Goal: Information Seeking & Learning: Check status

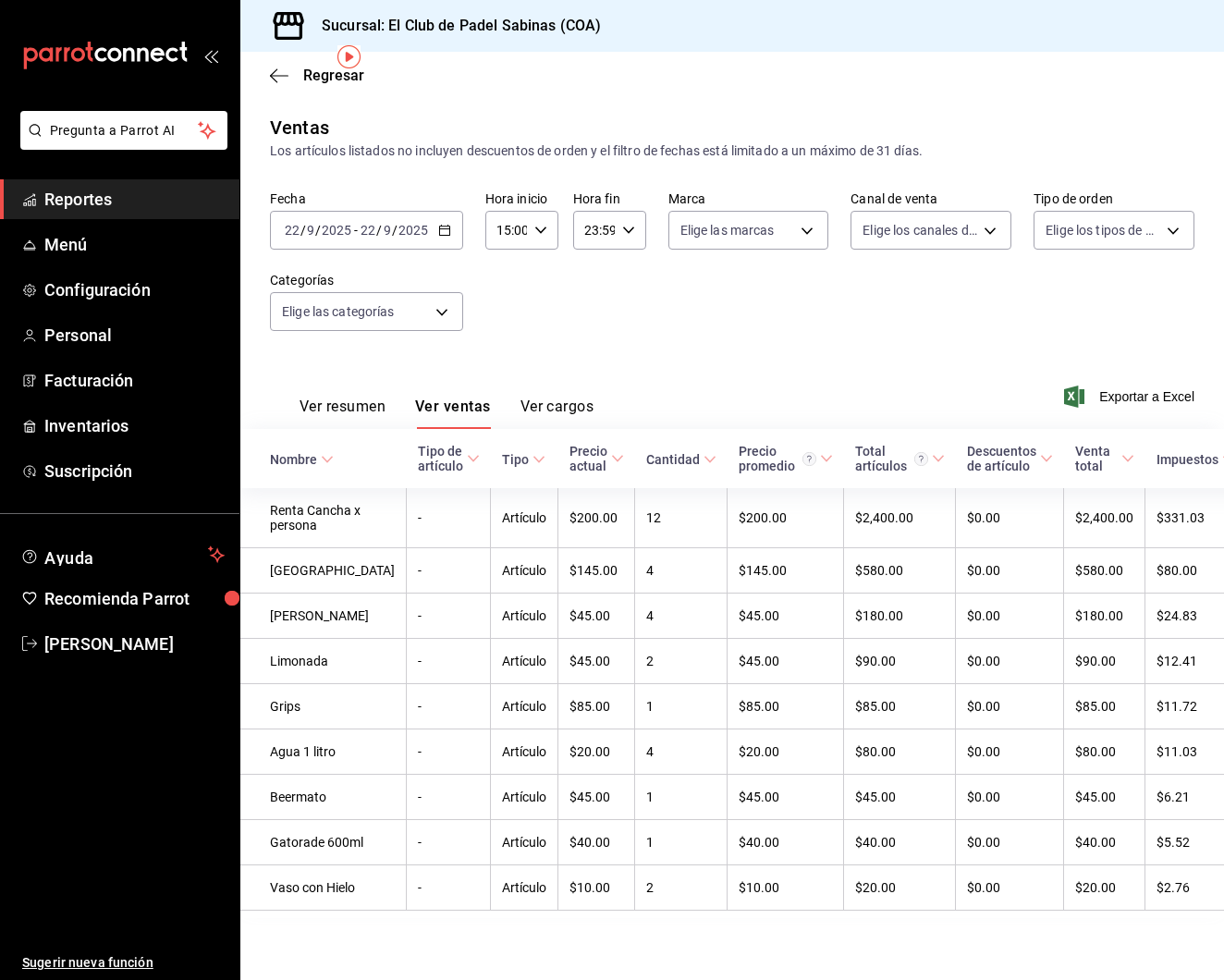
scroll to position [71, 0]
click at [152, 236] on span "Menú" at bounding box center [135, 244] width 180 height 25
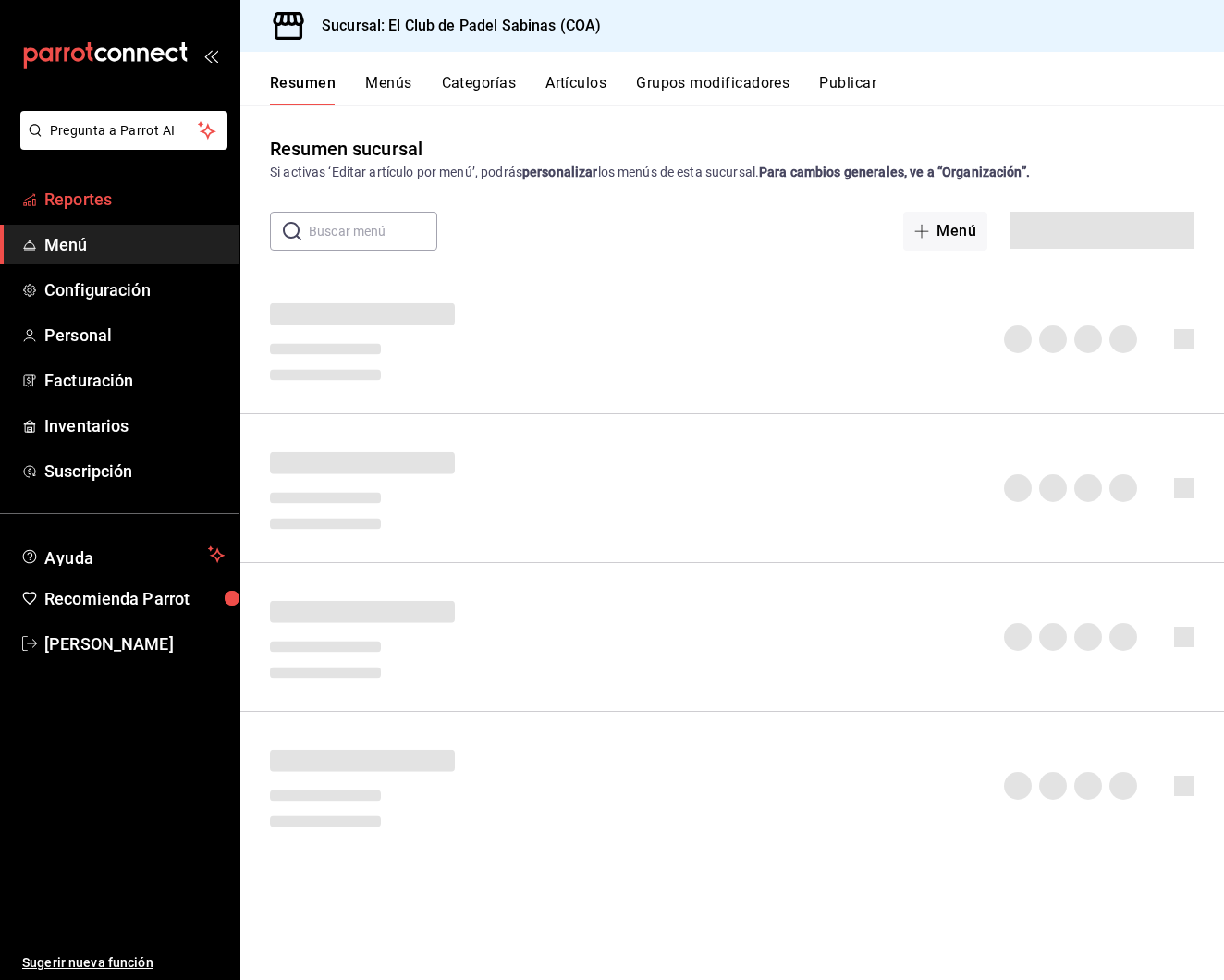
click at [155, 201] on span "Reportes" at bounding box center [135, 198] width 180 height 25
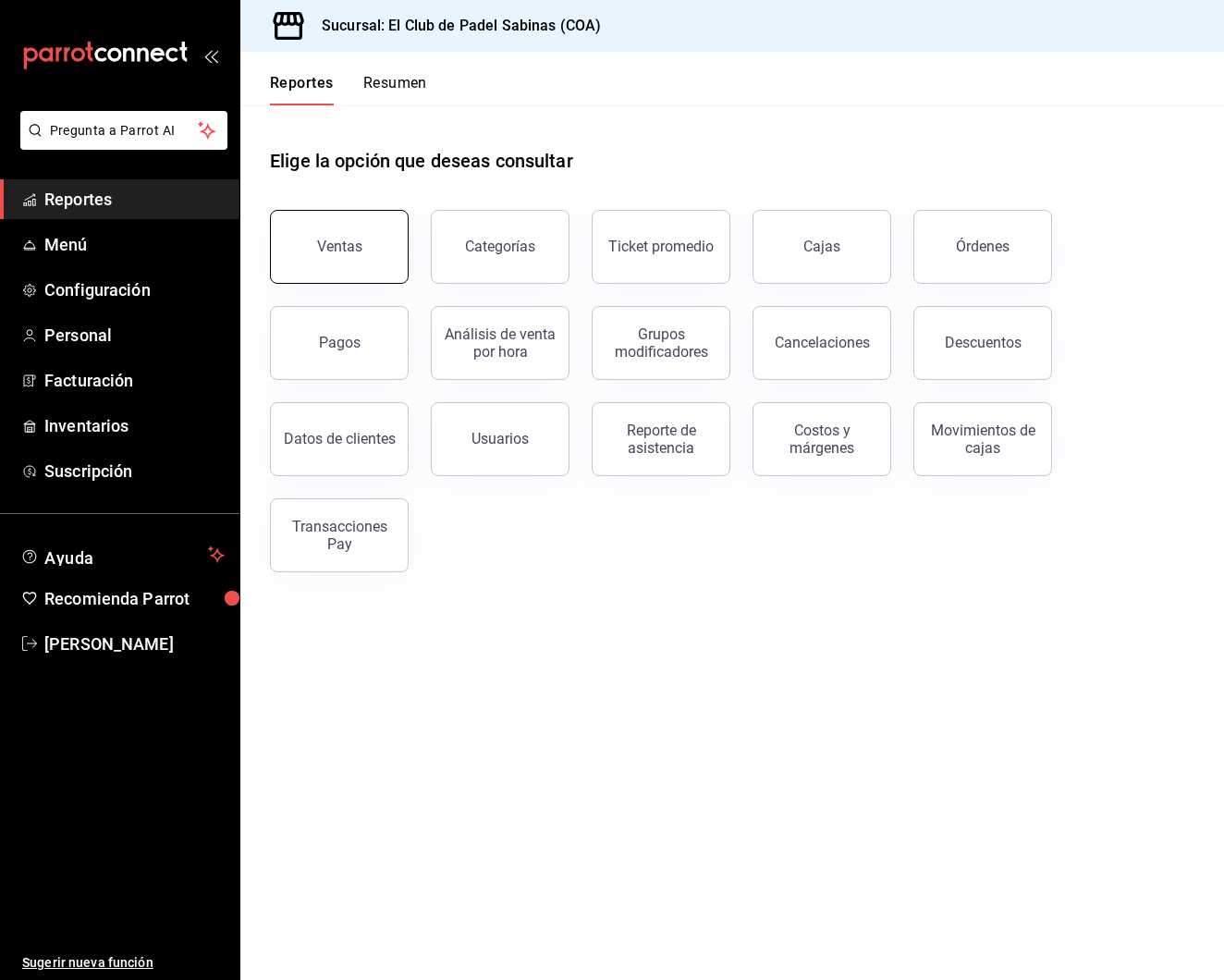
click at [407, 241] on div "Ventas" at bounding box center [328, 235] width 160 height 96
click at [373, 279] on button "Ventas" at bounding box center [339, 247] width 139 height 74
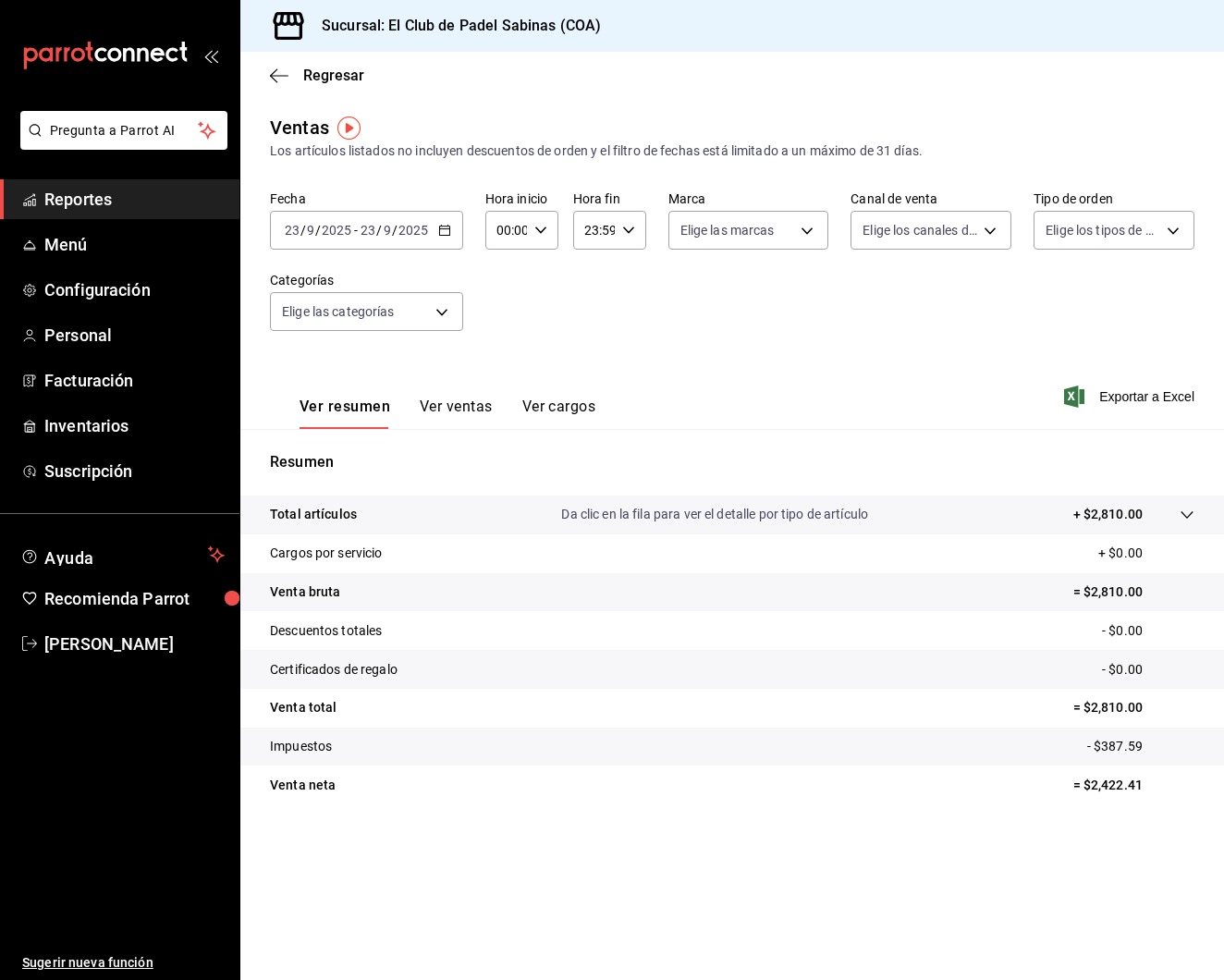
click at [534, 227] on icon "button" at bounding box center [540, 229] width 13 height 13
click at [504, 301] on span "14" at bounding box center [502, 294] width 7 height 15
click at [499, 346] on span "15" at bounding box center [502, 338] width 7 height 15
type input "15:00"
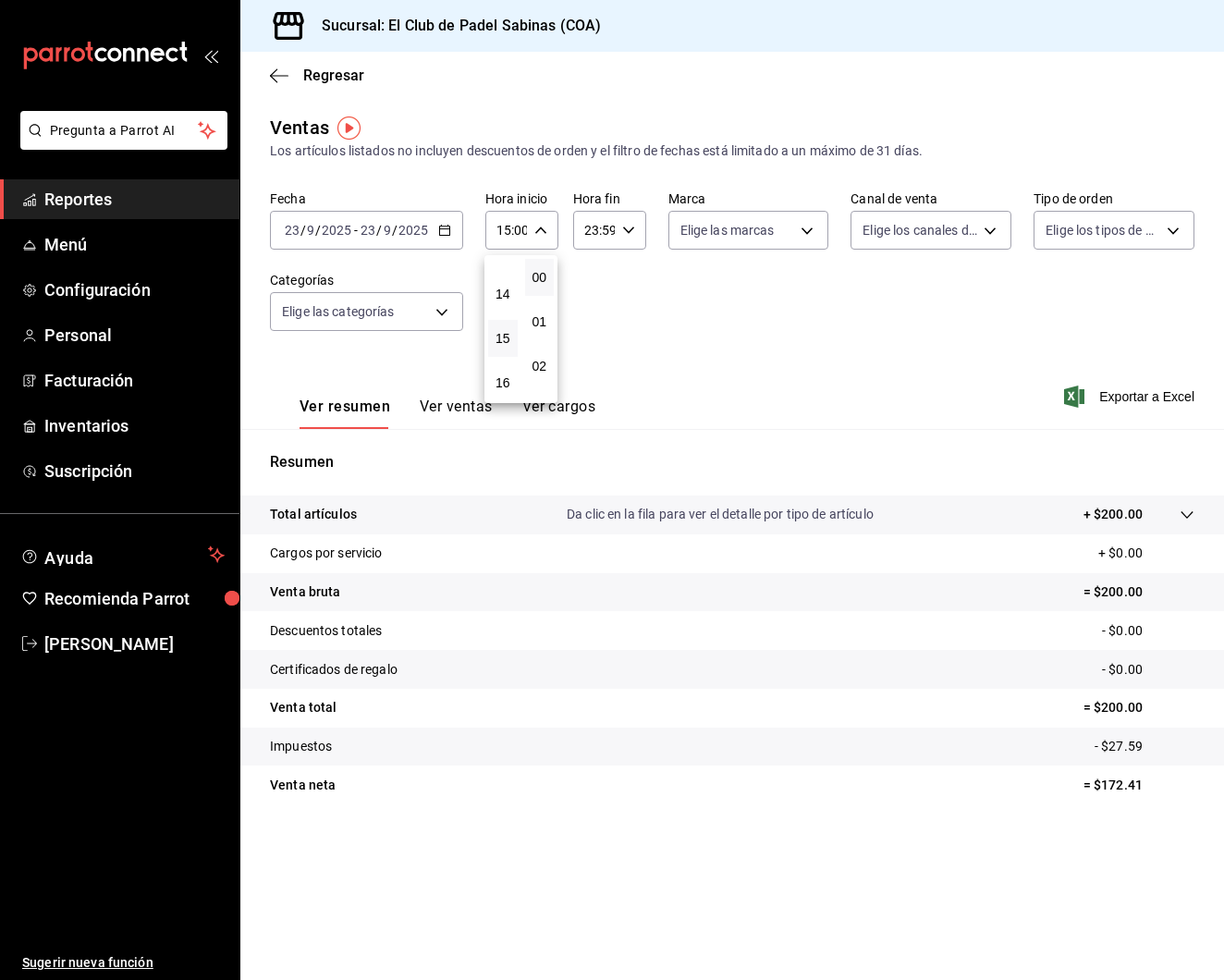
click at [646, 288] on div at bounding box center [612, 490] width 1224 height 980
click at [1197, 513] on tr "Total artículos Da clic en la fila para ver el detalle por tipo de artículo + $…" at bounding box center [732, 514] width 984 height 39
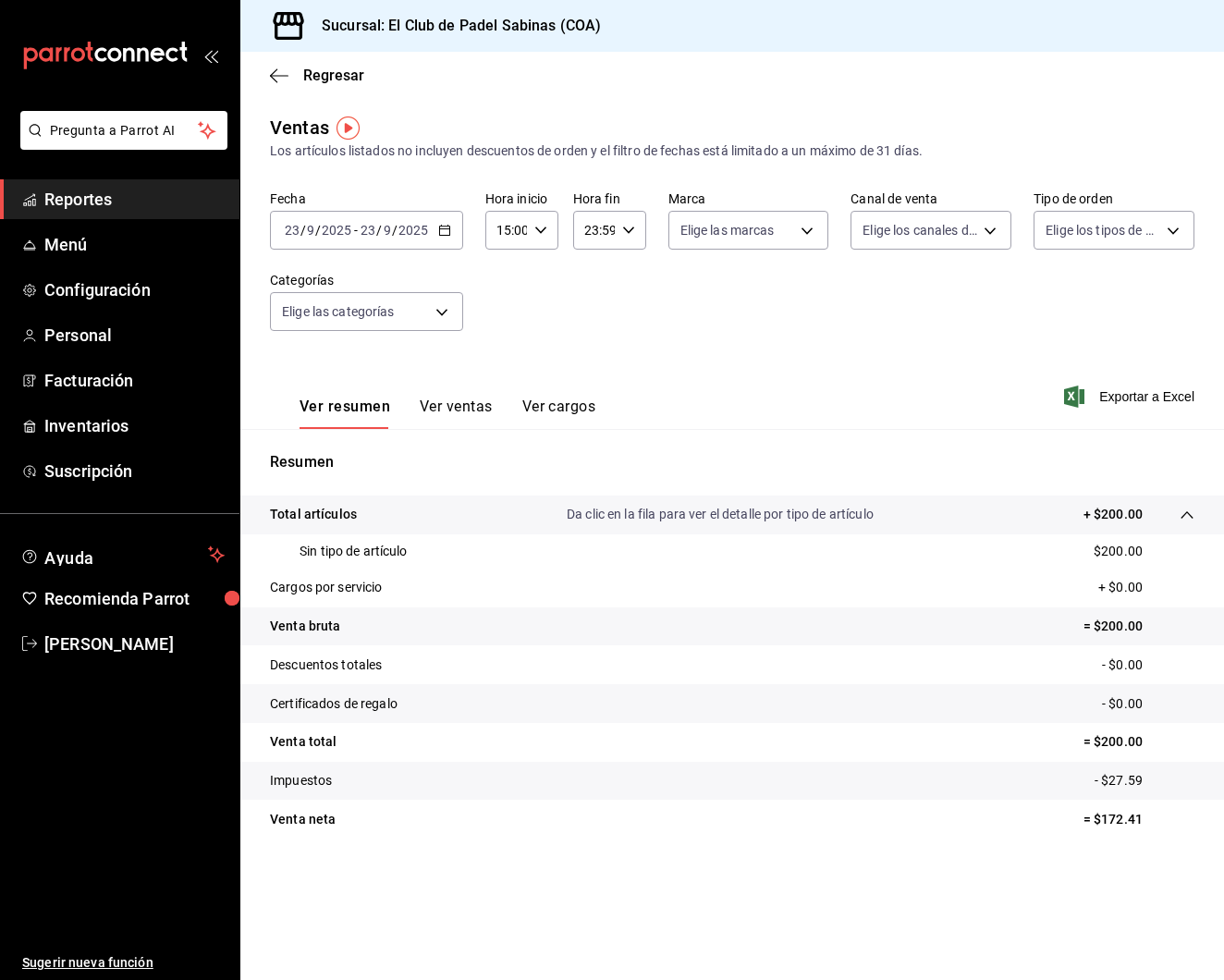
click at [1002, 513] on div "Total artículos Da clic en la fila para ver el detalle por tipo de artículo + $…" at bounding box center [707, 513] width 873 height 19
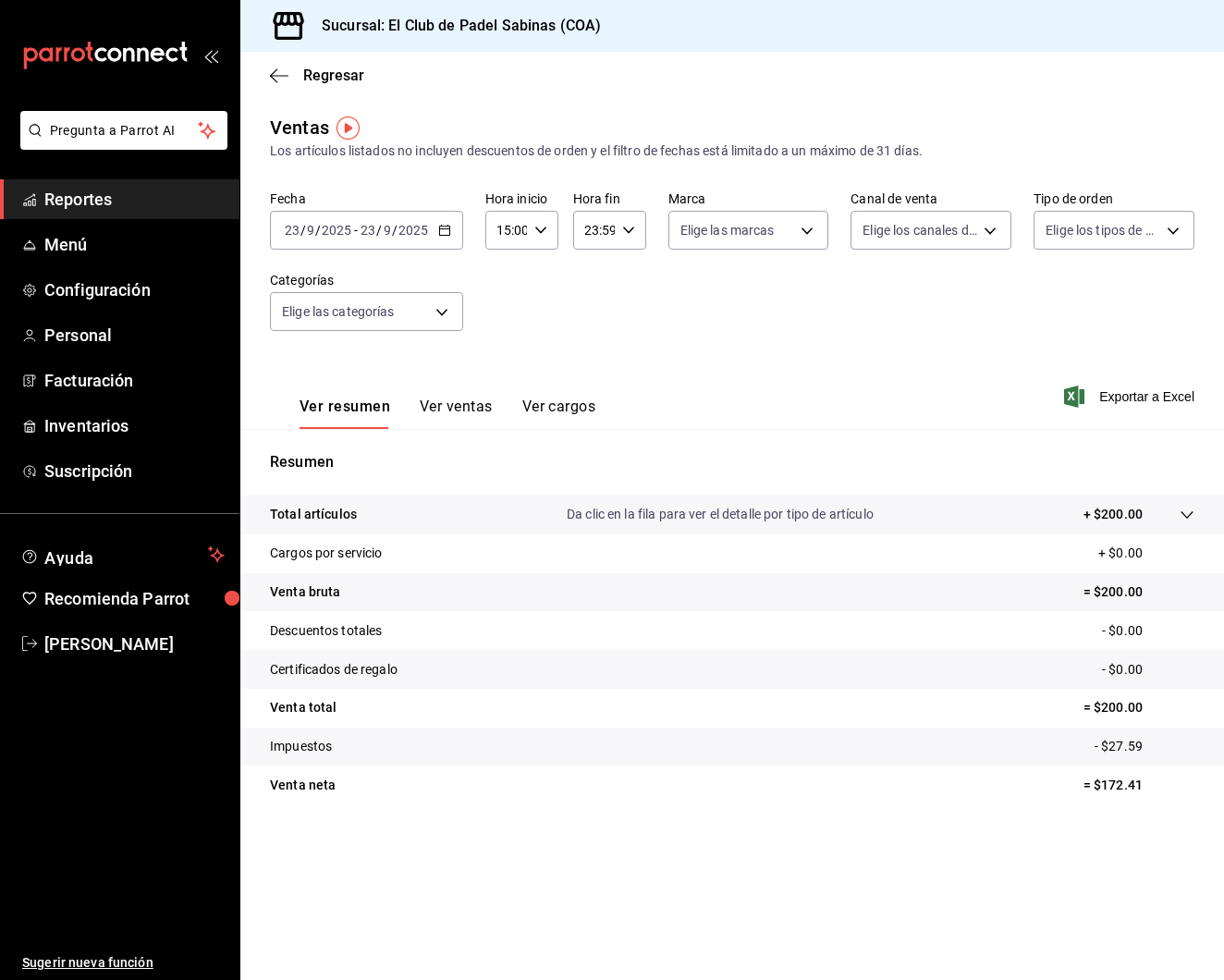
click at [445, 418] on button "Ver ventas" at bounding box center [456, 414] width 73 height 32
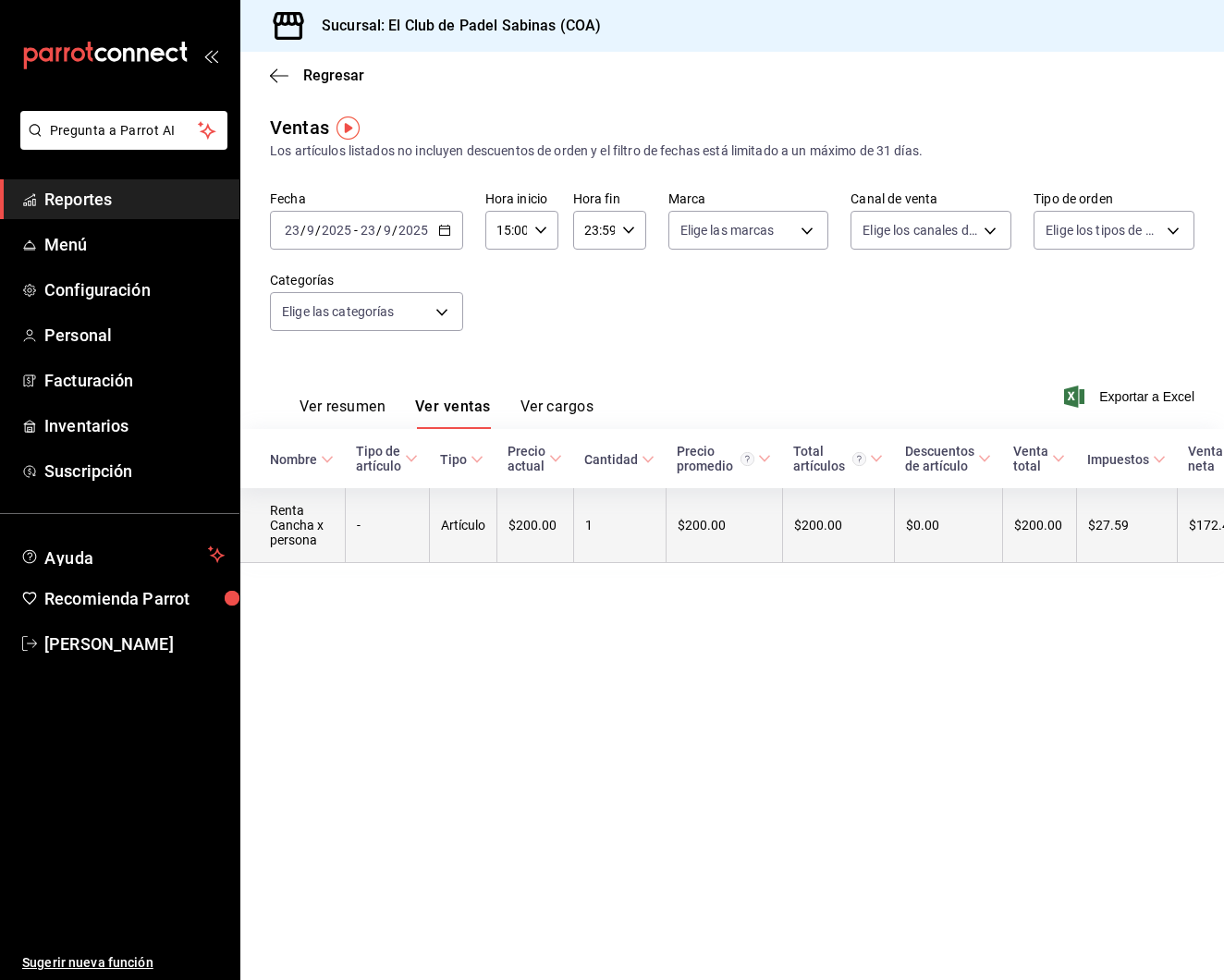
click at [522, 540] on td "$200.00" at bounding box center [534, 525] width 77 height 75
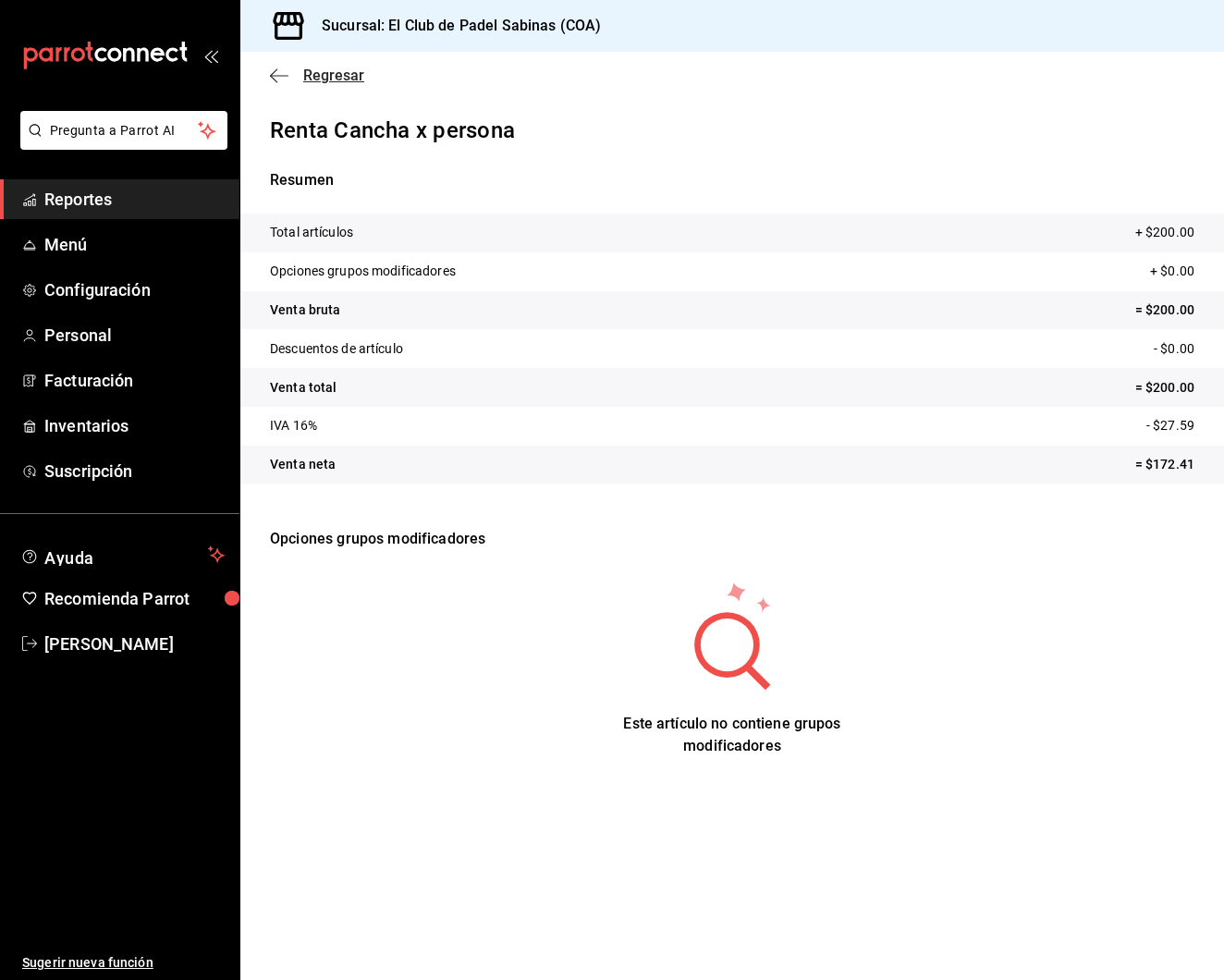
click at [276, 74] on icon "button" at bounding box center [279, 76] width 19 height 17
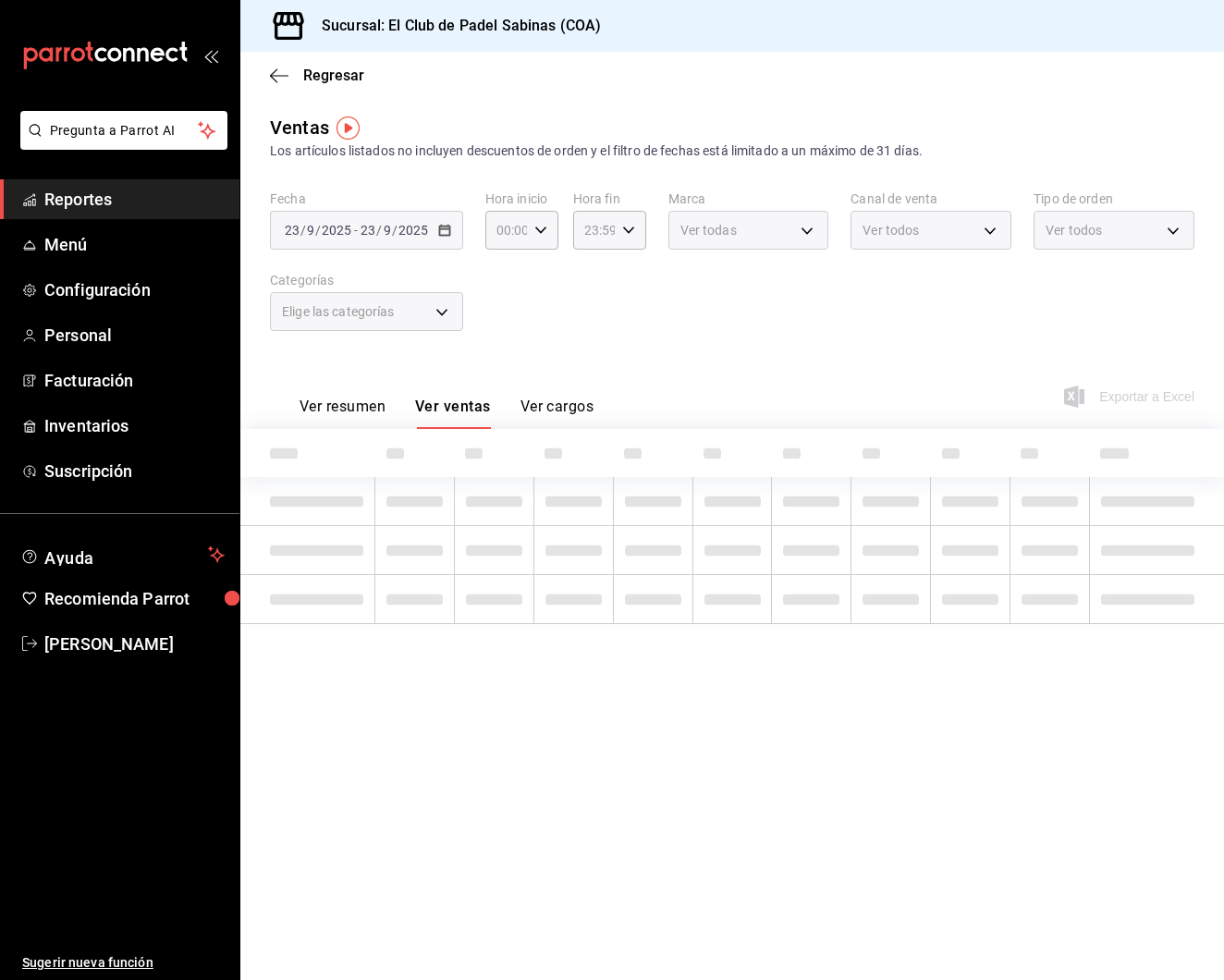
type input "15:00"
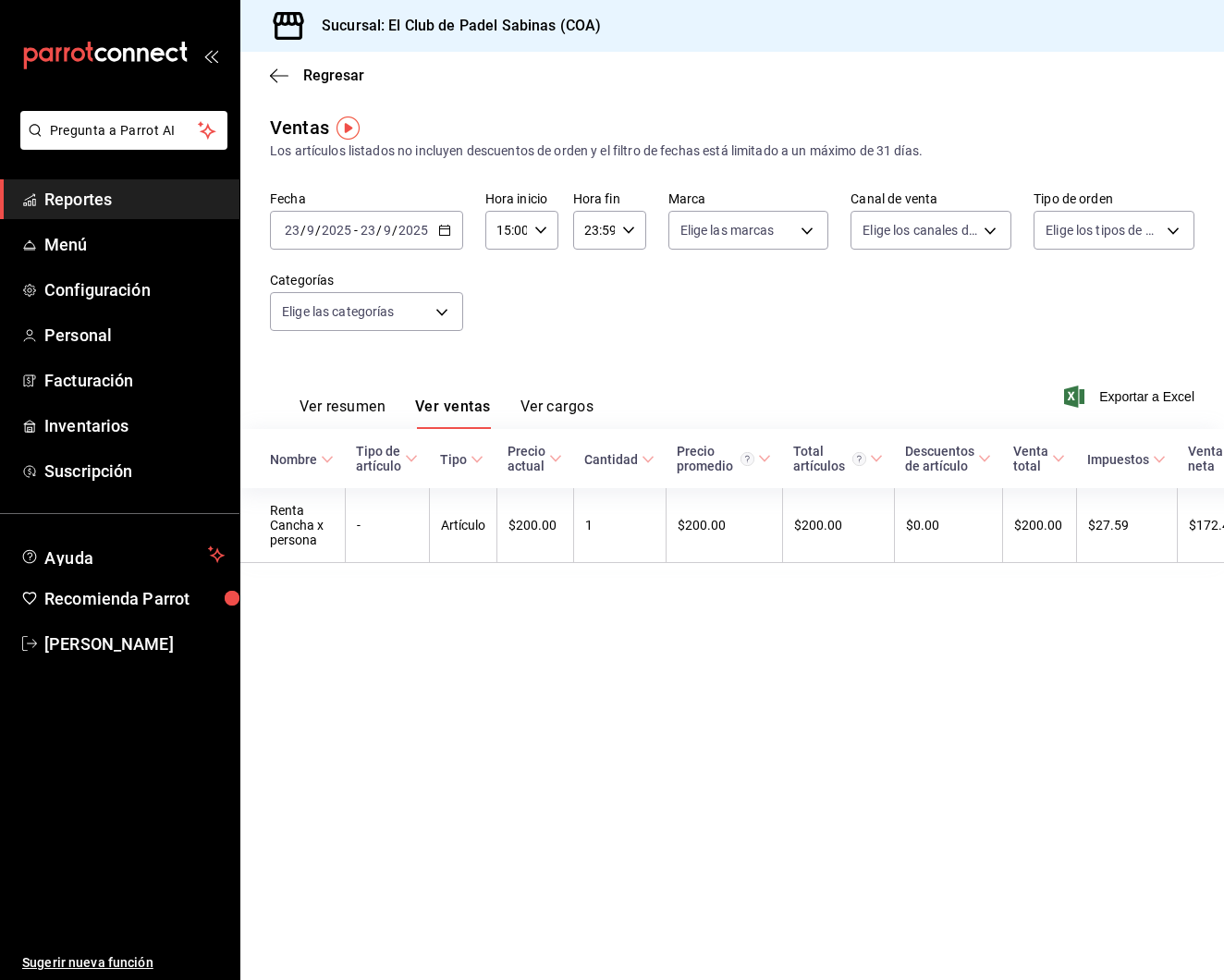
scroll to position [4, 0]
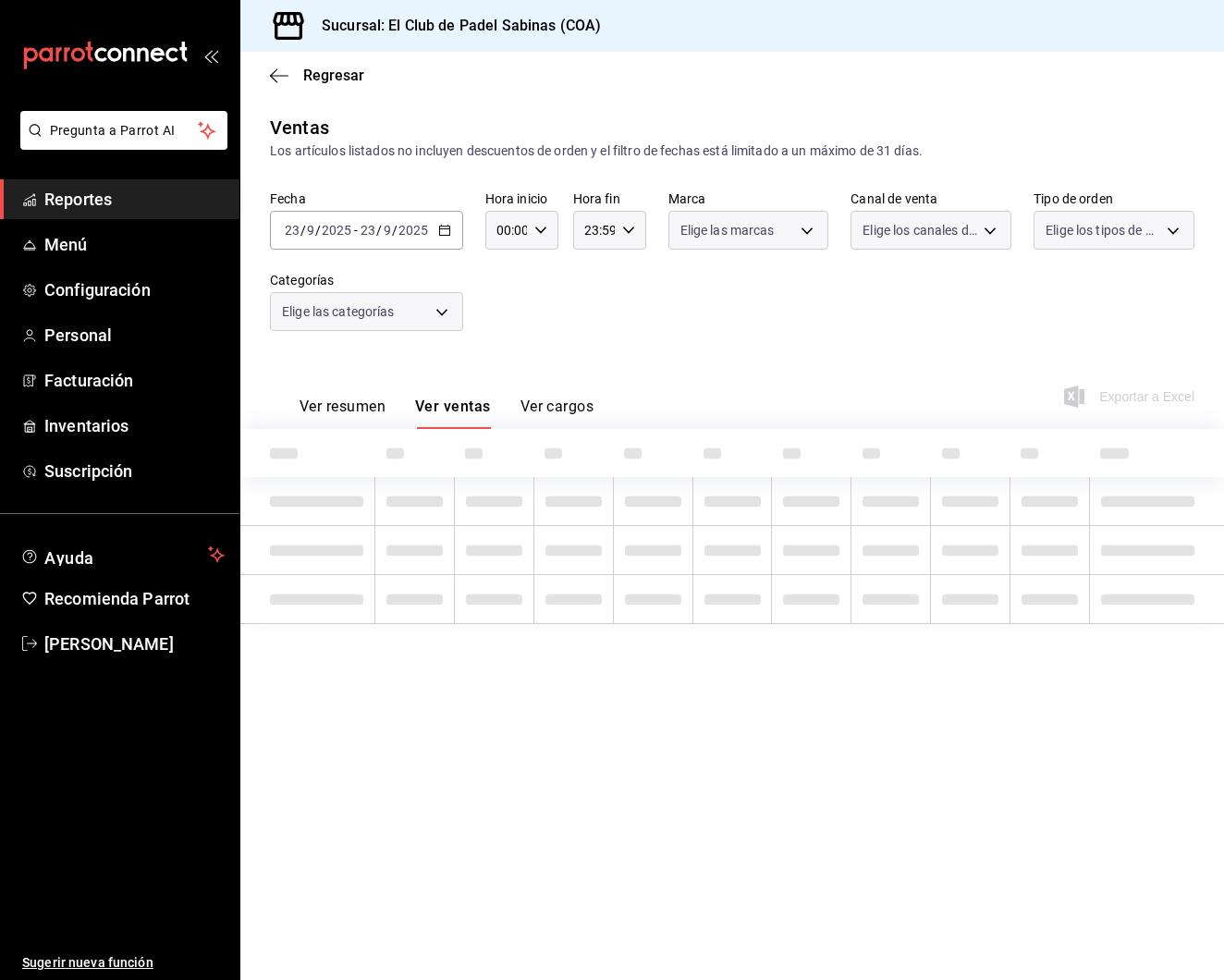
type input "15:00"
